Goal: Task Accomplishment & Management: Manage account settings

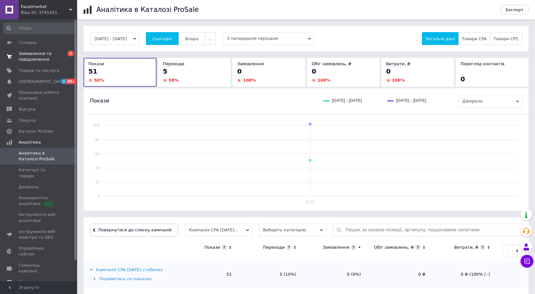
click at [48, 62] on span "Замовлення та повідомлення" at bounding box center [39, 57] width 41 height 12
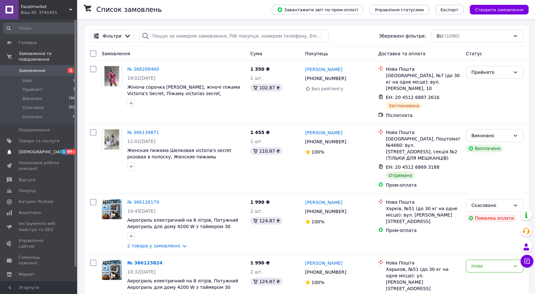
click at [51, 149] on span "[DEMOGRAPHIC_DATA]" at bounding box center [39, 152] width 41 height 6
